Goal: Task Accomplishment & Management: Manage account settings

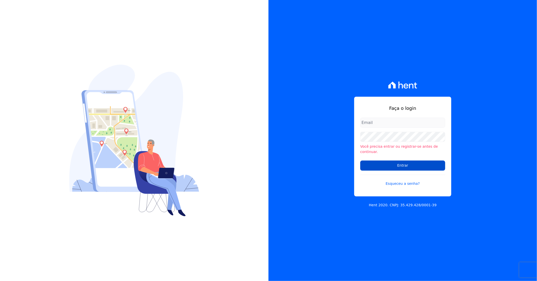
type input "[PERSON_NAME][EMAIL_ADDRESS][DOMAIN_NAME]"
click at [393, 162] on input "Entrar" at bounding box center [402, 166] width 85 height 10
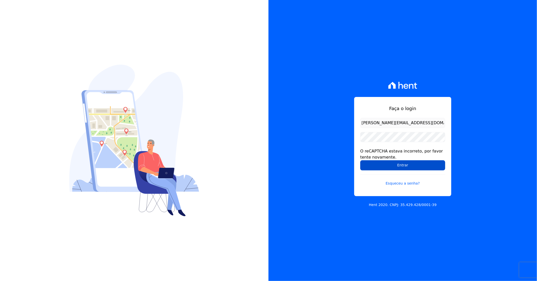
click at [387, 168] on input "Entrar" at bounding box center [402, 165] width 85 height 10
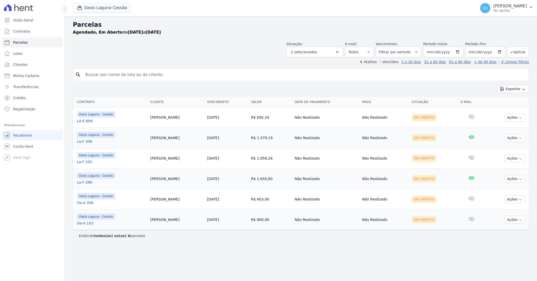
select select
